Goal: Find specific page/section: Find specific page/section

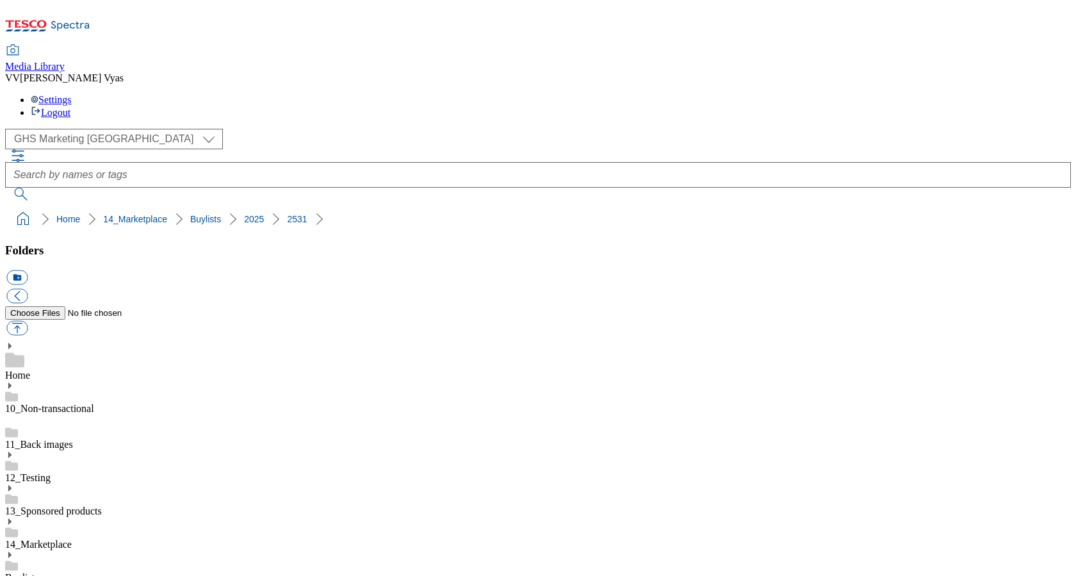
select select "flare-ghs-mktg"
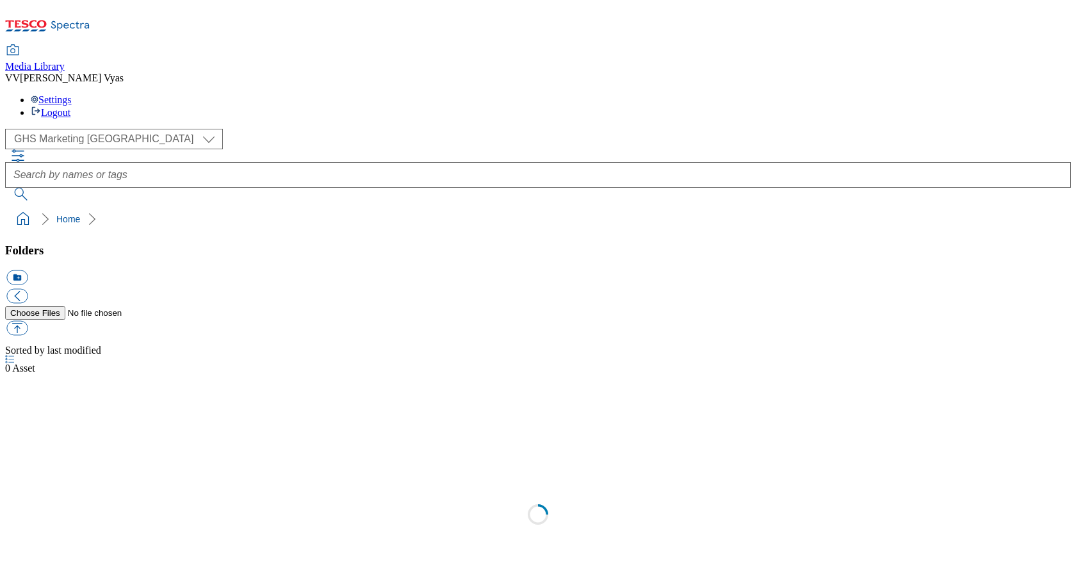
select select "flare-ghs-mktg"
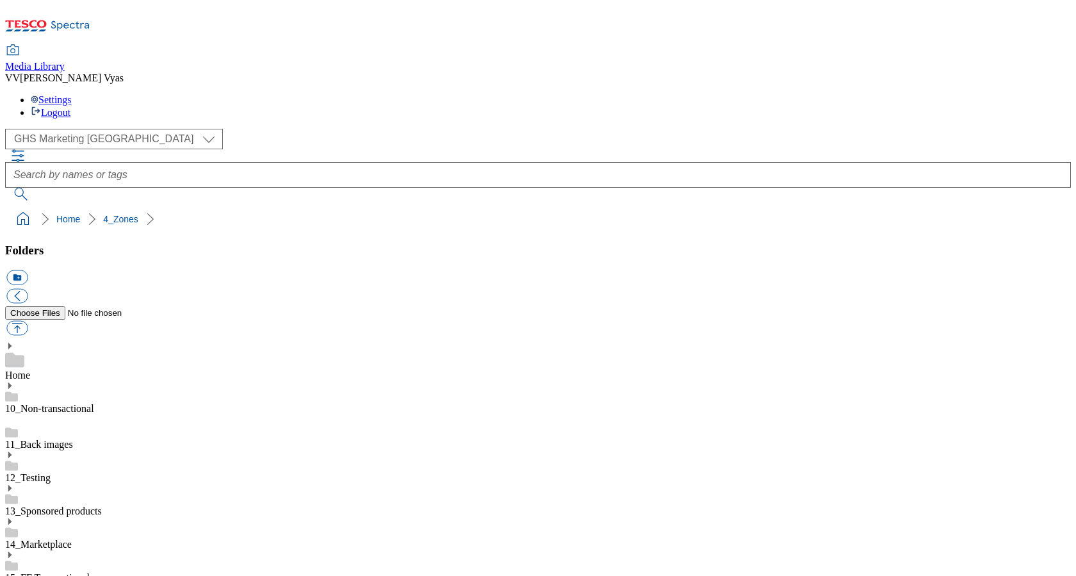
select select "flare-ghs-mktg"
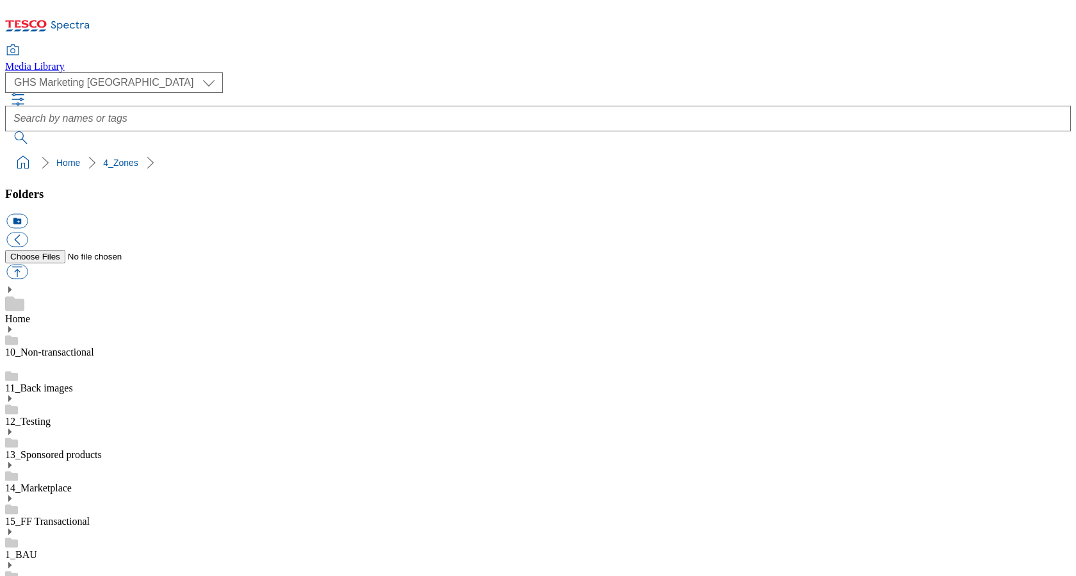
select select "flare-ghs-mktg"
